Goal: Information Seeking & Learning: Learn about a topic

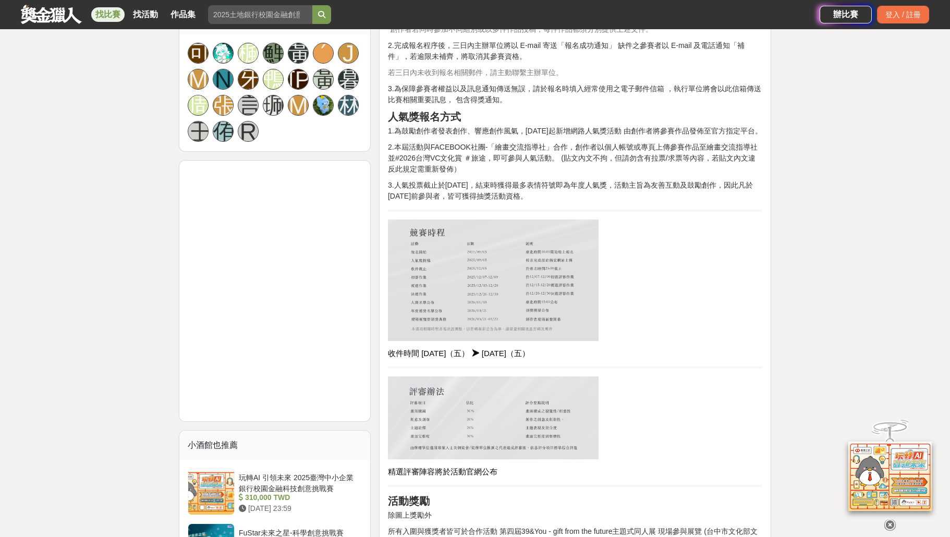
scroll to position [807, 0]
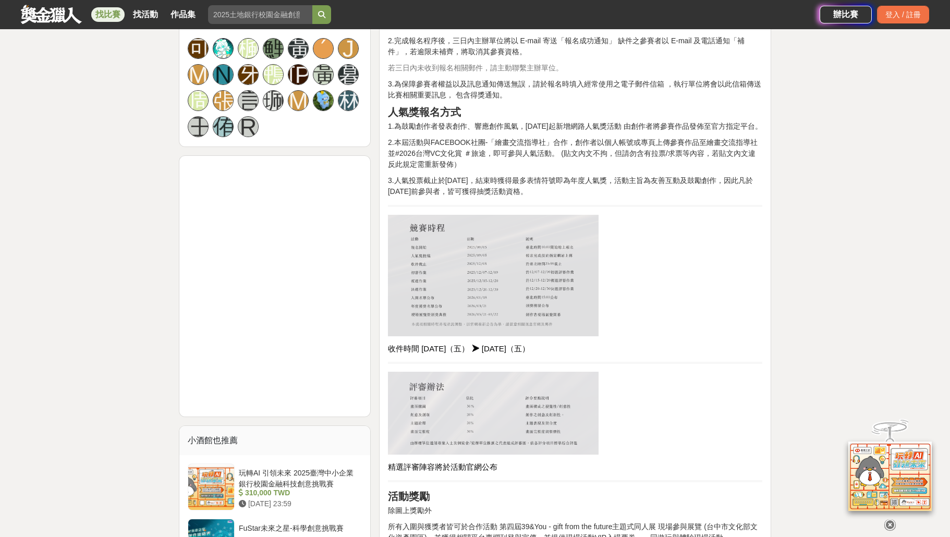
click at [685, 418] on p at bounding box center [575, 413] width 374 height 82
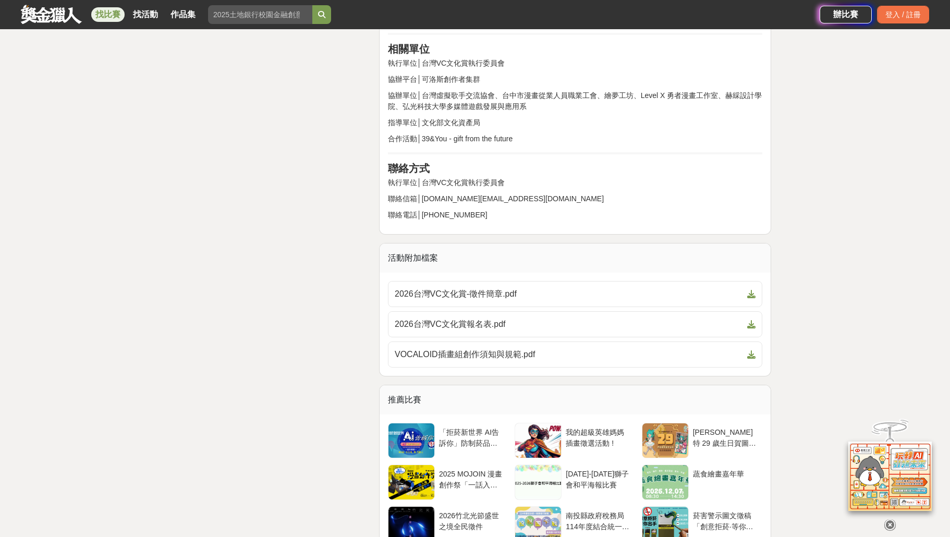
scroll to position [2085, 0]
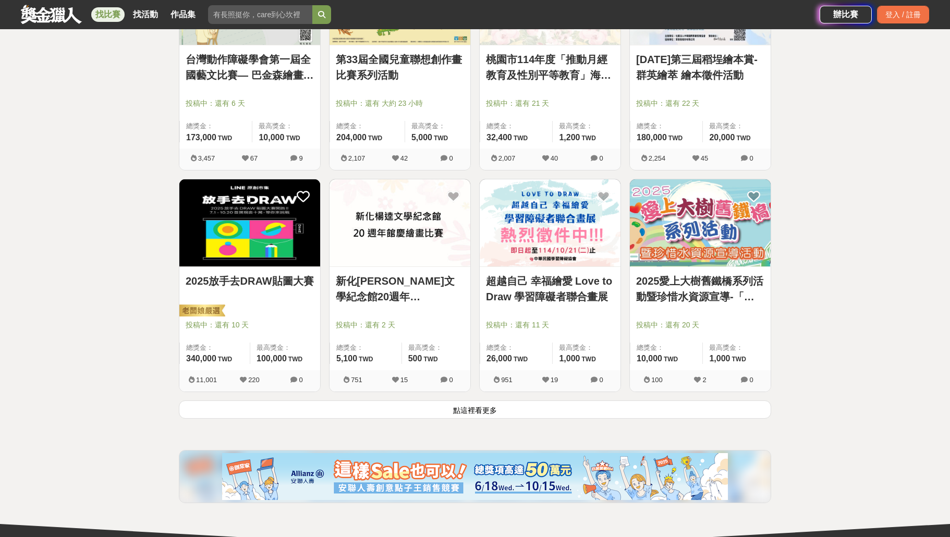
scroll to position [1159, 0]
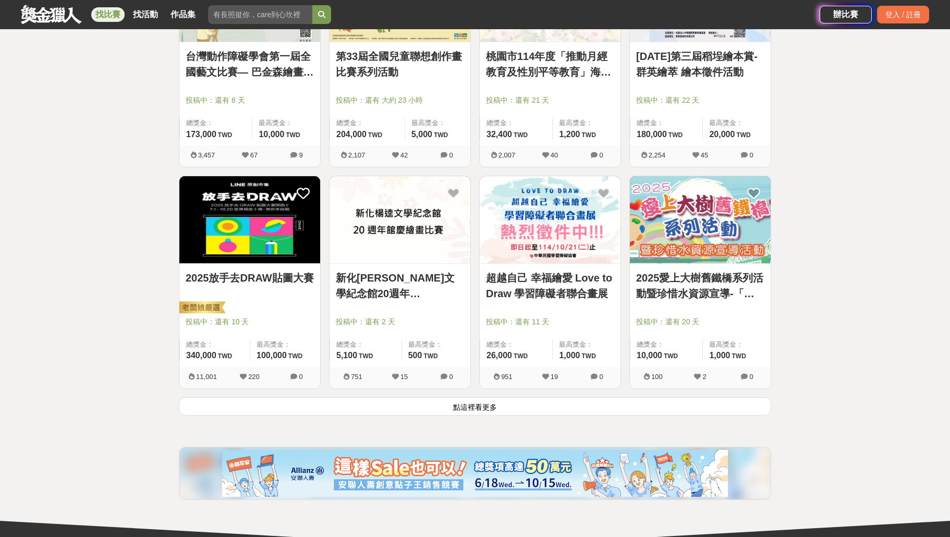
click at [473, 406] on button "點這裡看更多" at bounding box center [475, 406] width 592 height 18
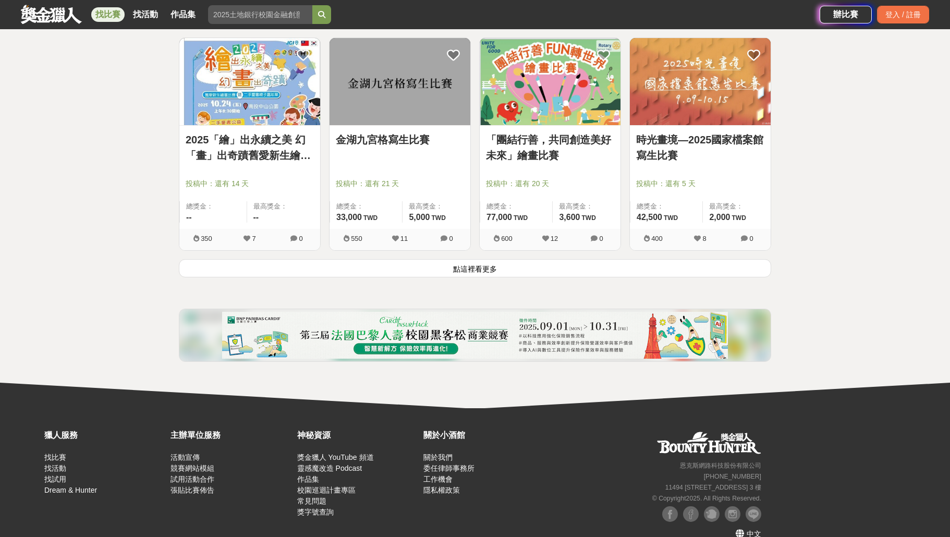
scroll to position [2642, 0]
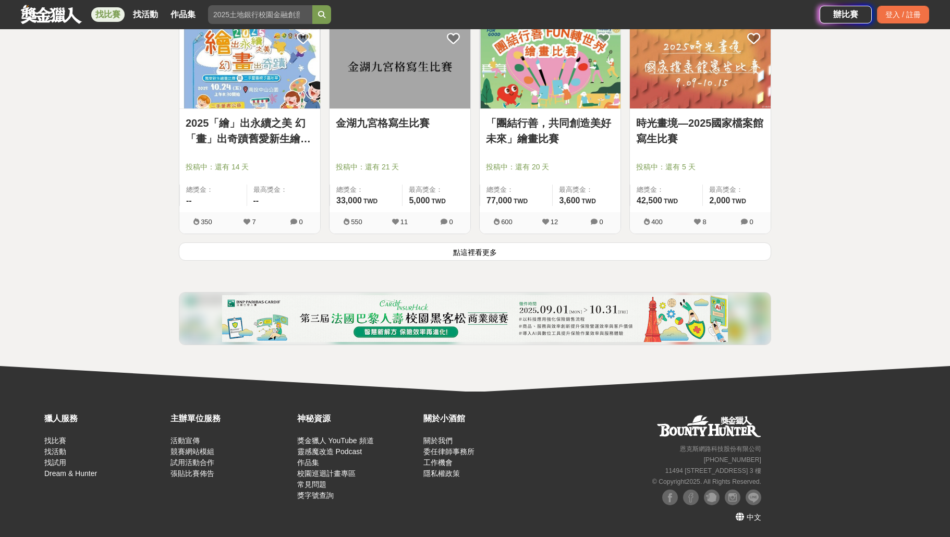
click at [464, 250] on button "點這裡看更多" at bounding box center [475, 251] width 592 height 18
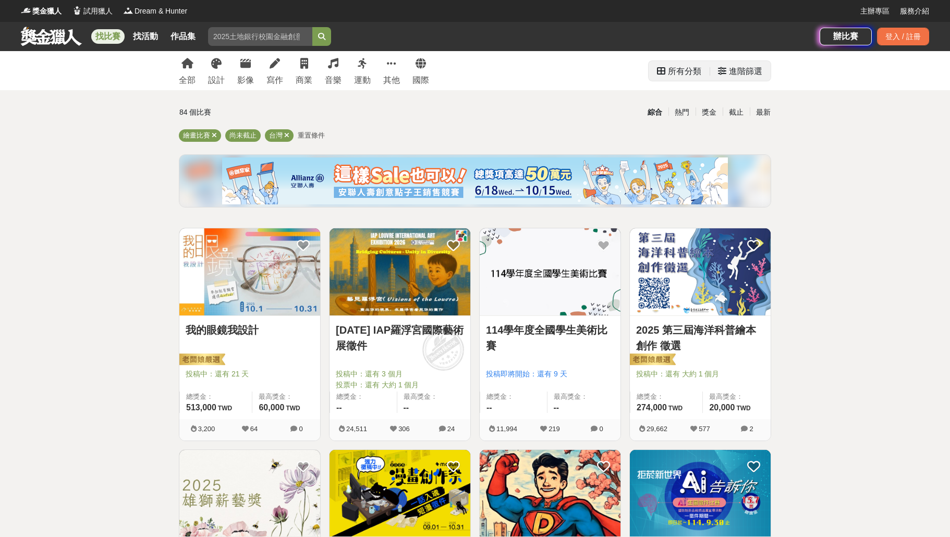
click at [760, 70] on div "進階篩選" at bounding box center [745, 71] width 33 height 21
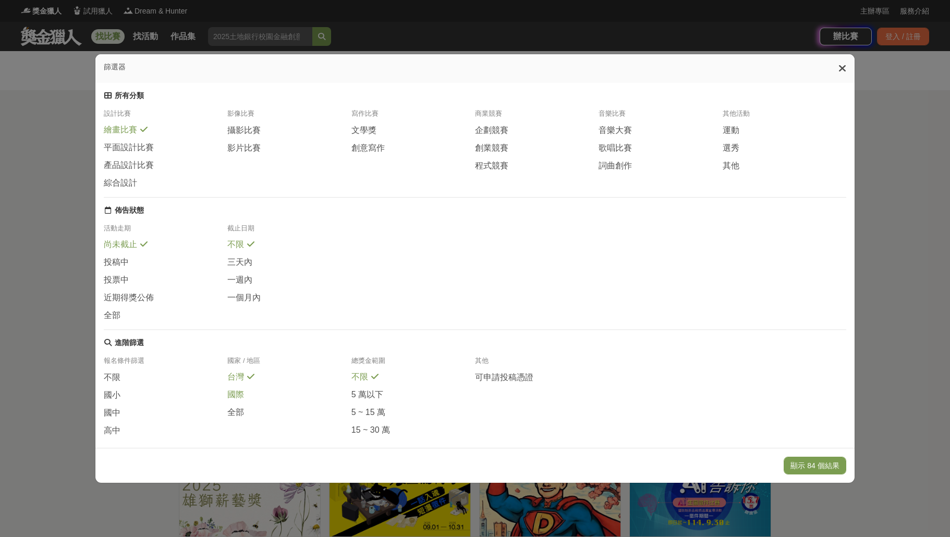
click at [240, 400] on span "國際" at bounding box center [235, 394] width 17 height 11
click at [119, 383] on span "不限" at bounding box center [112, 377] width 17 height 11
click at [807, 466] on button "顯示 6 個結果" at bounding box center [817, 466] width 58 height 18
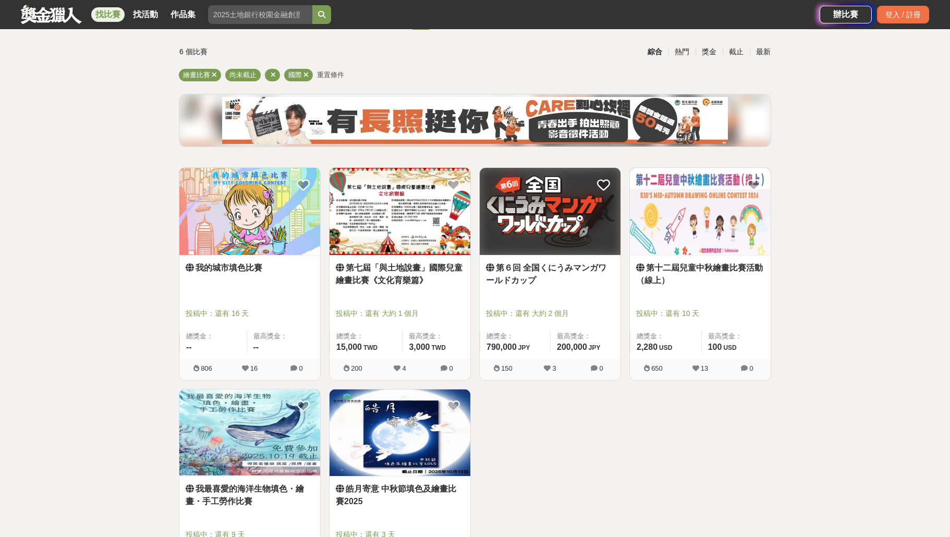
scroll to position [62, 0]
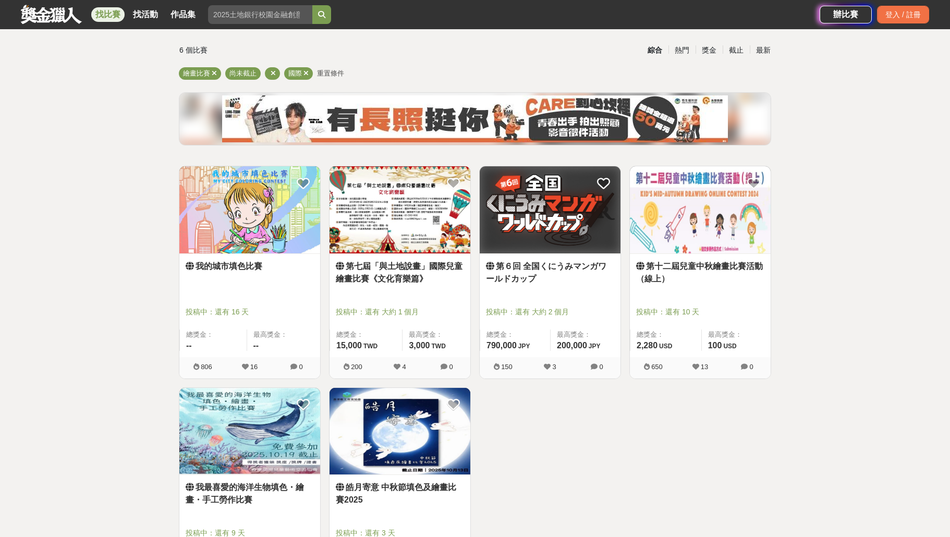
click at [570, 278] on link "第６回 全国くにうみマンガワールドカップ" at bounding box center [550, 272] width 128 height 25
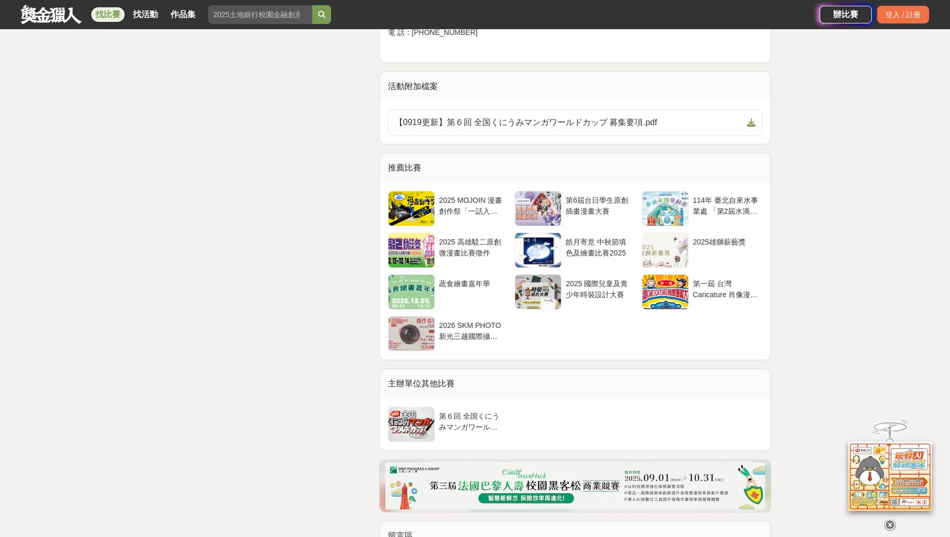
scroll to position [2146, 0]
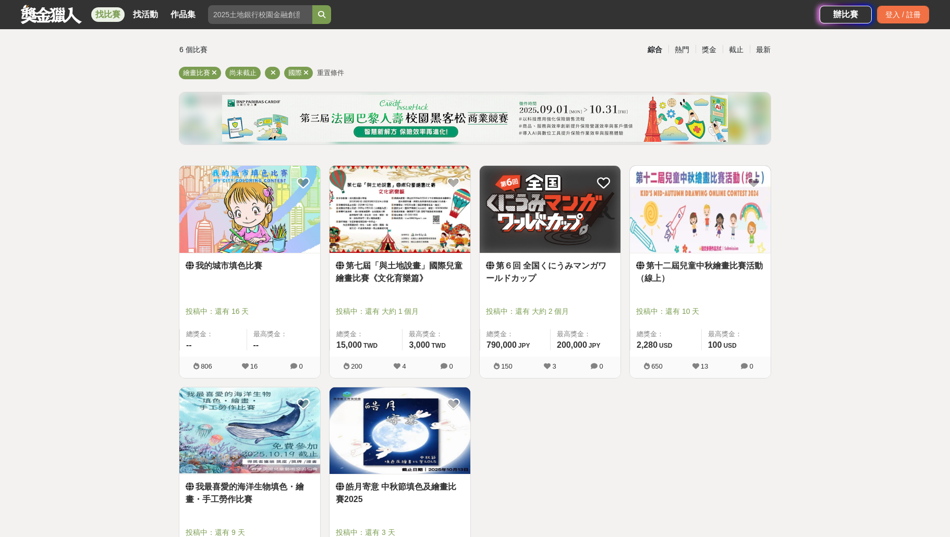
scroll to position [62, 0]
click at [368, 275] on link "第七屆「與土地說畫」國際兒童繪畫比賽《文化育樂篇》" at bounding box center [400, 272] width 128 height 25
